Goal: Information Seeking & Learning: Find specific fact

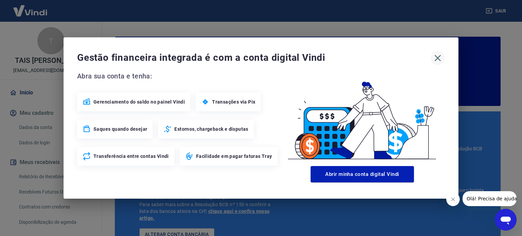
click at [441, 57] on icon "button" at bounding box center [437, 58] width 11 height 11
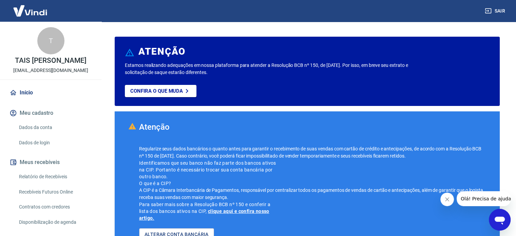
click at [62, 189] on link "Recebíveis Futuros Online" at bounding box center [54, 192] width 77 height 14
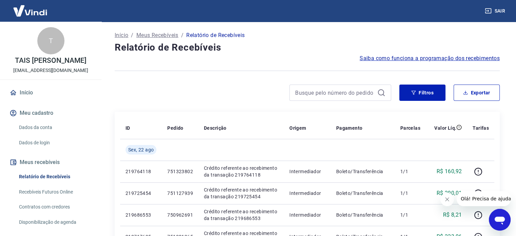
click at [63, 192] on link "Recebíveis Futuros Online" at bounding box center [54, 192] width 77 height 14
click at [424, 94] on button "Filtros" at bounding box center [423, 93] width 46 height 16
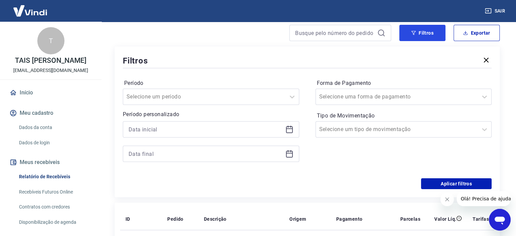
scroll to position [68, 0]
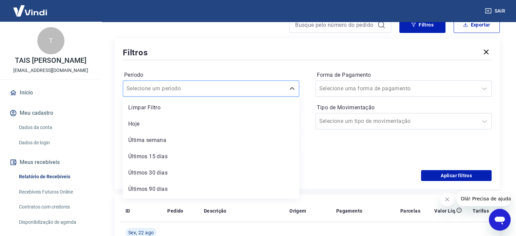
click at [212, 88] on div at bounding box center [205, 89] width 156 height 10
click at [178, 142] on div "Última semana" at bounding box center [211, 140] width 177 height 14
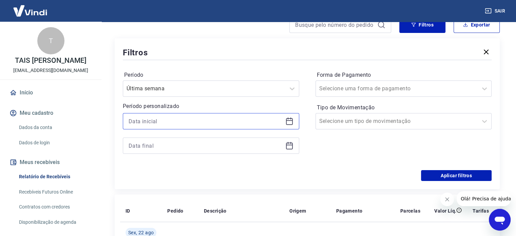
click at [266, 126] on input at bounding box center [206, 121] width 154 height 10
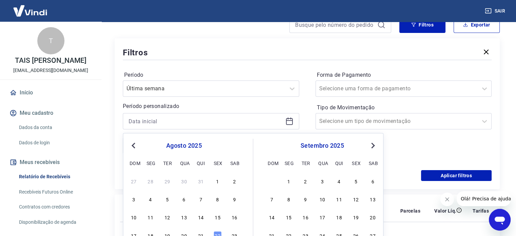
click at [290, 119] on icon at bounding box center [290, 121] width 8 height 8
click at [290, 119] on icon at bounding box center [289, 121] width 7 height 7
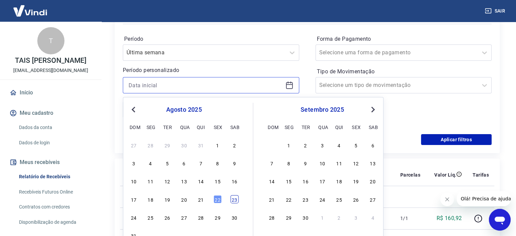
scroll to position [136, 0]
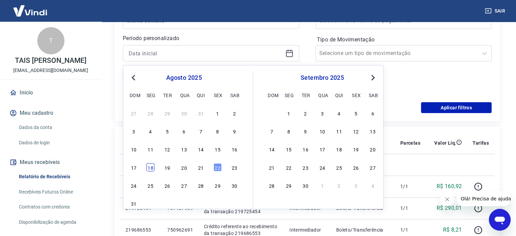
click at [148, 167] on div "18" at bounding box center [151, 167] width 8 height 8
type input "18/08/2025"
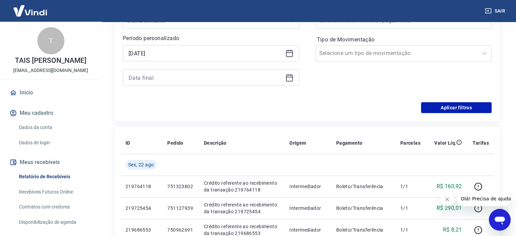
click at [287, 54] on icon at bounding box center [290, 53] width 8 height 8
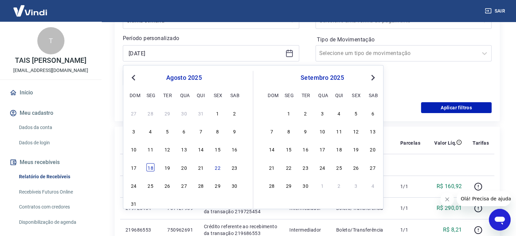
click at [152, 168] on div "18" at bounding box center [151, 167] width 8 height 8
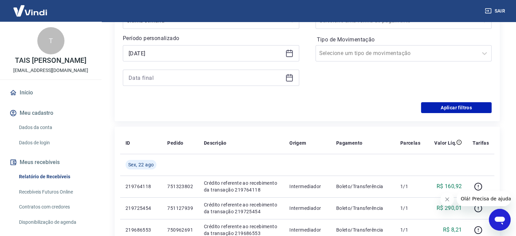
click at [293, 79] on icon at bounding box center [290, 78] width 8 height 8
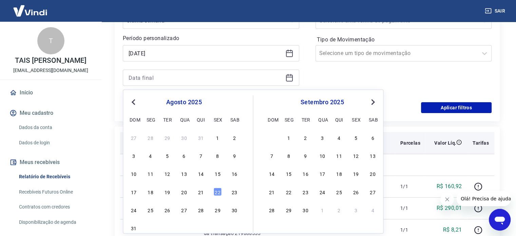
click at [214, 190] on div "22" at bounding box center [218, 191] width 8 height 8
type input "22/08/2025"
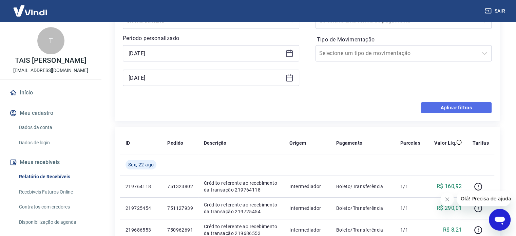
click at [458, 109] on button "Aplicar filtros" at bounding box center [456, 107] width 71 height 11
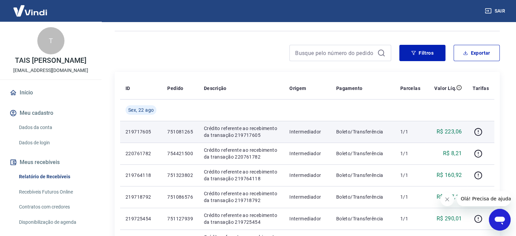
scroll to position [34, 0]
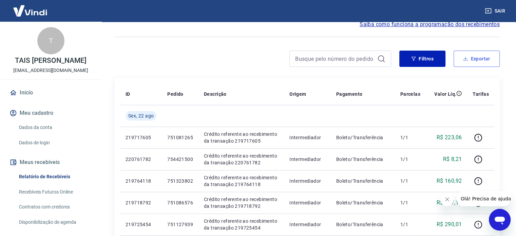
click at [474, 54] on button "Exportar" at bounding box center [477, 59] width 46 height 16
type input "18/08/2025"
type input "22/08/2025"
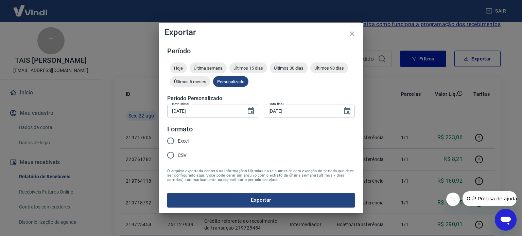
click at [179, 140] on span "Excel" at bounding box center [183, 141] width 11 height 7
click at [178, 140] on input "Excel" at bounding box center [170, 141] width 14 height 14
radio input "true"
click at [260, 202] on button "Exportar" at bounding box center [260, 200] width 187 height 14
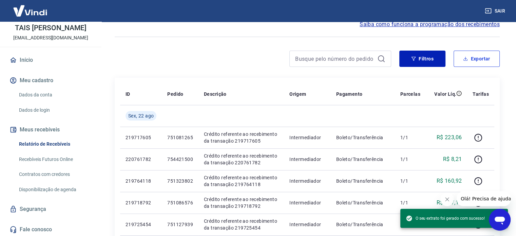
scroll to position [33, 0]
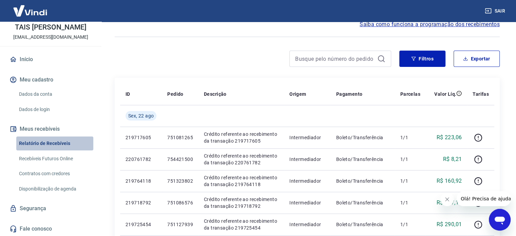
click at [59, 145] on link "Relatório de Recebíveis" at bounding box center [54, 144] width 77 height 14
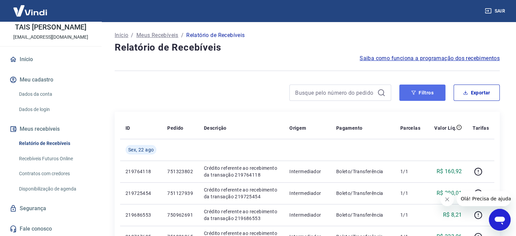
click at [433, 97] on button "Filtros" at bounding box center [423, 93] width 46 height 16
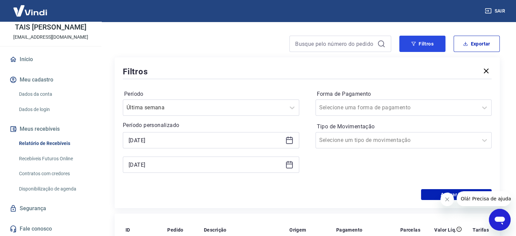
scroll to position [68, 0]
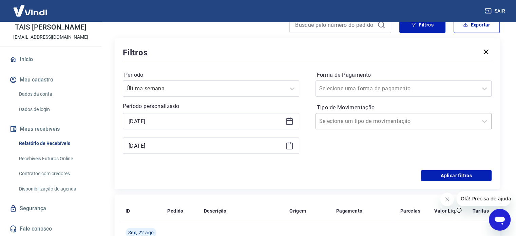
click at [341, 114] on div "Selecione um tipo de movimentação" at bounding box center [404, 121] width 177 height 16
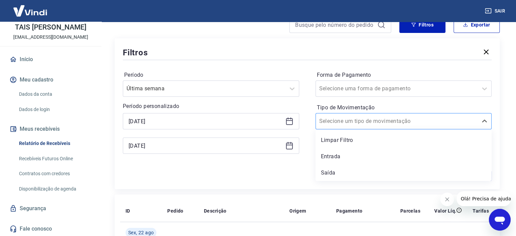
click at [341, 114] on div "Selecione um tipo de movimentação" at bounding box center [404, 121] width 177 height 16
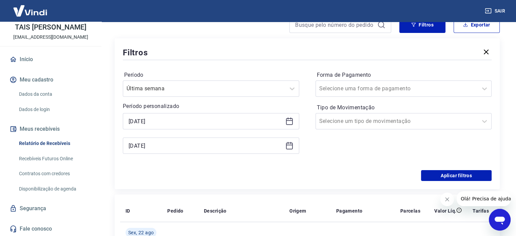
click at [257, 47] on div "Filtros" at bounding box center [307, 53] width 369 height 12
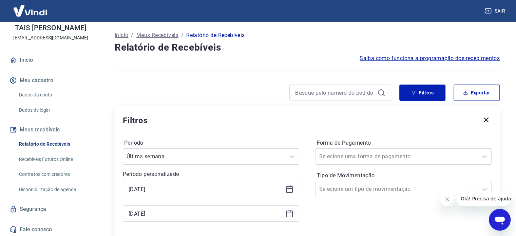
scroll to position [33, 0]
click at [43, 93] on link "Dados da conta" at bounding box center [54, 94] width 77 height 14
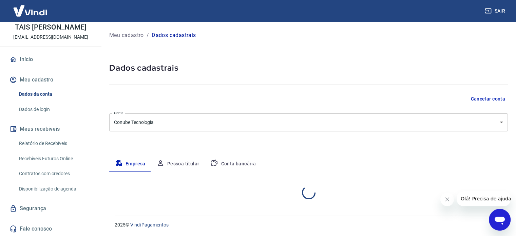
select select "SP"
select select "business"
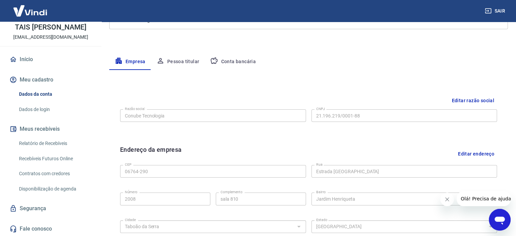
scroll to position [102, 0]
click at [503, 216] on icon "Abrir janela de mensagens" at bounding box center [500, 220] width 12 height 12
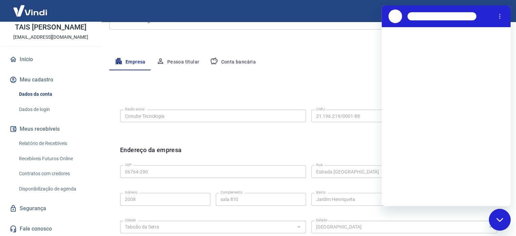
scroll to position [0, 0]
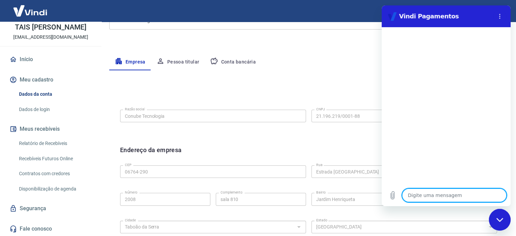
type textarea "t"
type textarea "x"
type textarea "ta"
type textarea "x"
type textarea "tax"
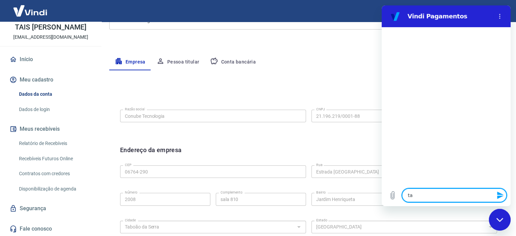
type textarea "x"
type textarea "taxa"
type textarea "x"
type textarea "taxas"
type textarea "x"
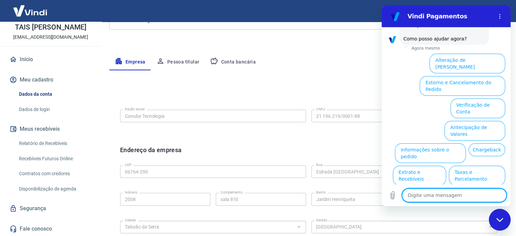
scroll to position [208, 0]
click at [478, 165] on button "Taxas e Parcelamento" at bounding box center [477, 175] width 56 height 20
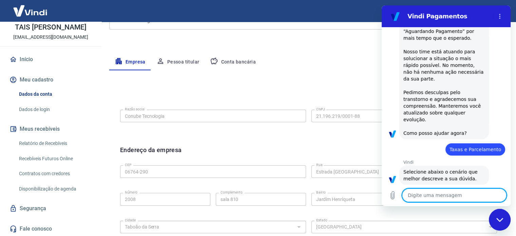
scroll to position [205, 0]
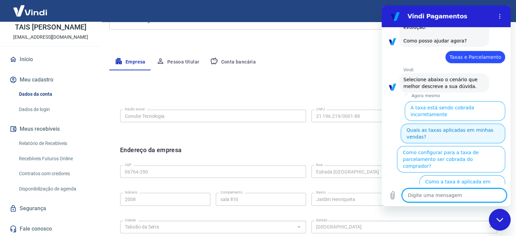
click at [481, 124] on button "Quais as taxas aplicadas em minhas vendas?" at bounding box center [453, 134] width 105 height 20
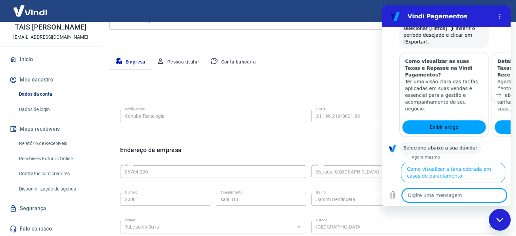
scroll to position [529, 0]
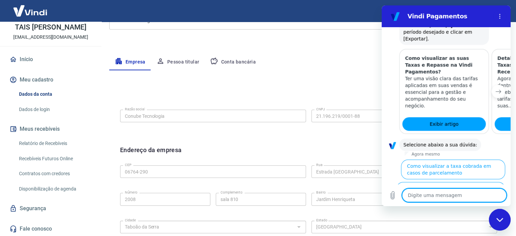
click at [496, 89] on icon "Próximo item" at bounding box center [498, 91] width 5 height 5
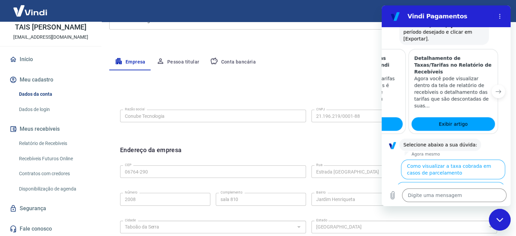
scroll to position [0, 84]
click at [450, 120] on span "Exibir artigo" at bounding box center [453, 124] width 29 height 8
click at [395, 89] on icon "Item anterior" at bounding box center [394, 91] width 5 height 5
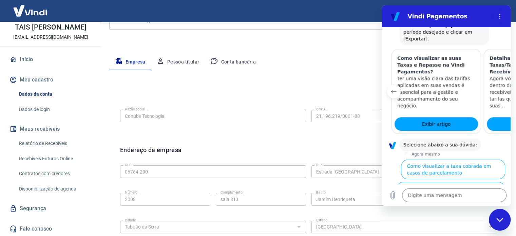
scroll to position [0, 0]
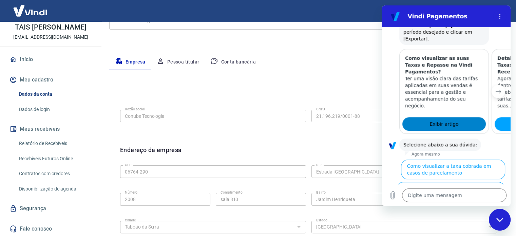
click at [442, 120] on span "Exibir artigo" at bounding box center [444, 124] width 29 height 8
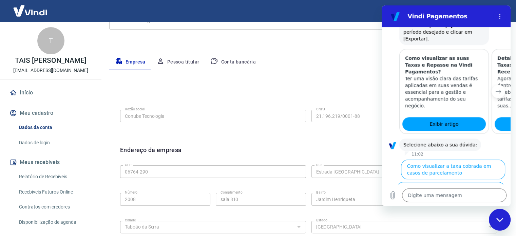
type textarea "x"
